Goal: Task Accomplishment & Management: Use online tool/utility

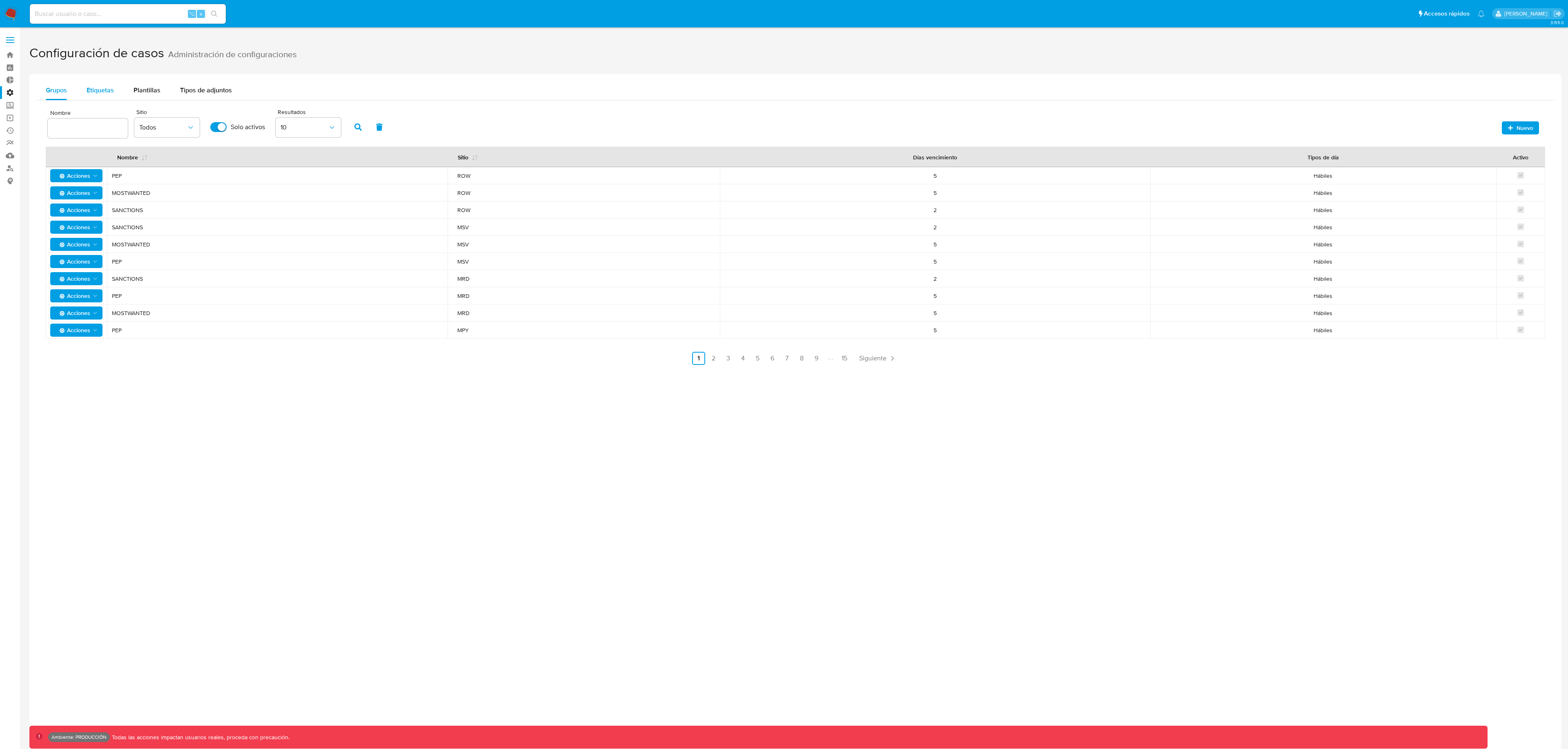
click at [86, 94] on div "Etiquetas" at bounding box center [100, 90] width 27 height 19
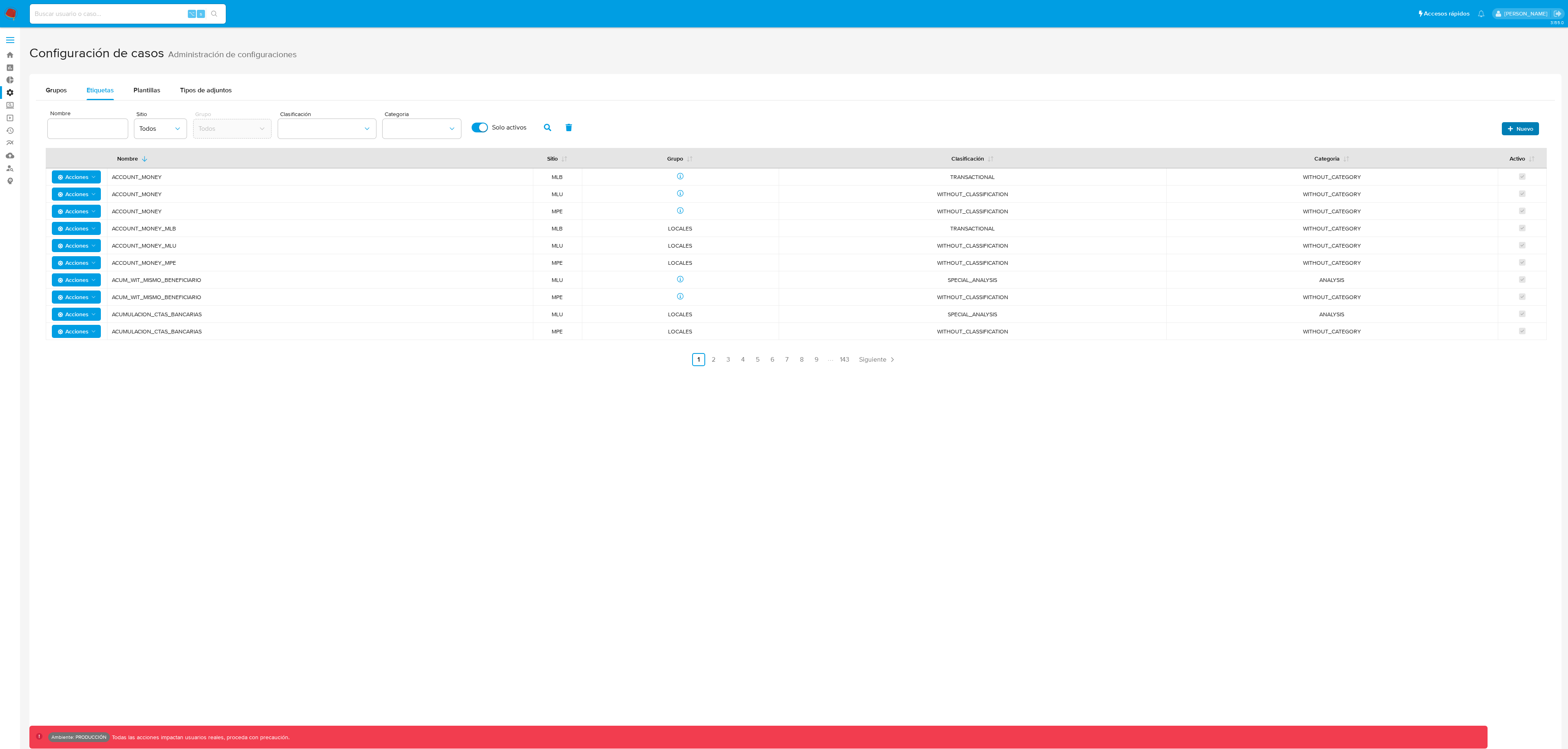
click at [1516, 125] on span "Nuevo" at bounding box center [1521, 128] width 26 height 12
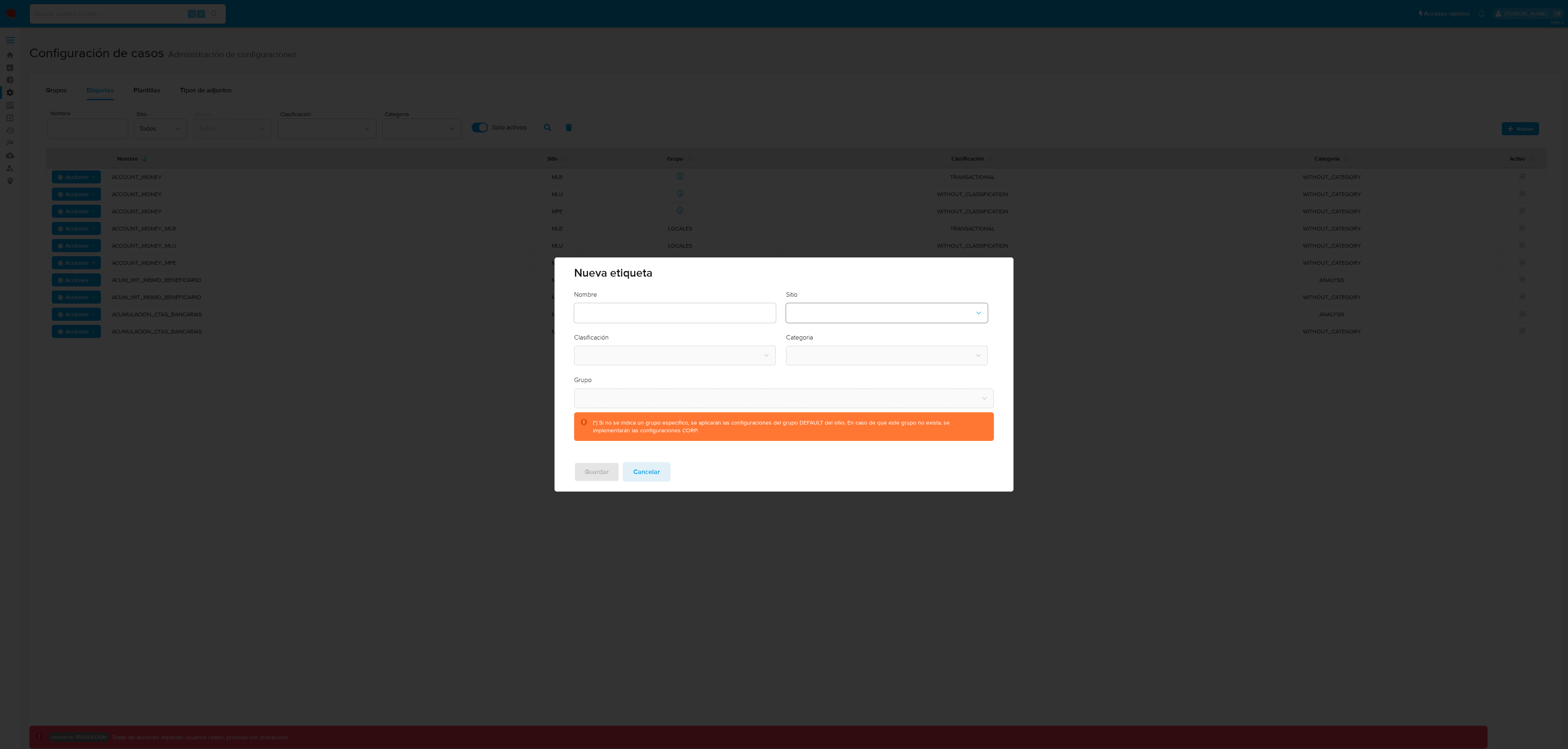
click at [852, 312] on button "site-dropdown" at bounding box center [886, 313] width 201 height 19
click at [844, 356] on div "CBT" at bounding box center [884, 354] width 187 height 19
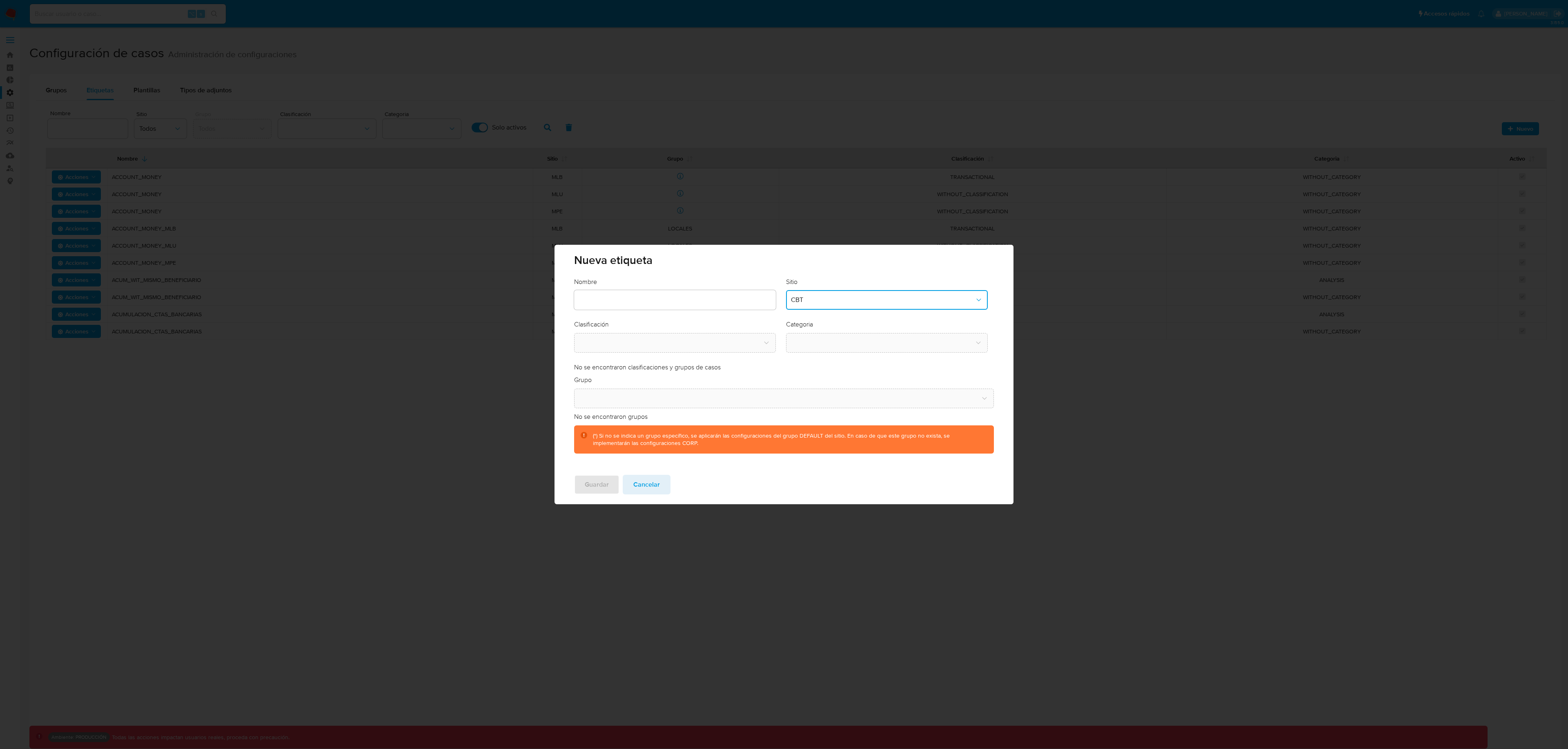
drag, startPoint x: 653, startPoint y: 482, endPoint x: 682, endPoint y: 468, distance: 32.2
click at [653, 482] on span "Cancelar" at bounding box center [646, 485] width 27 height 18
